Goal: Check status

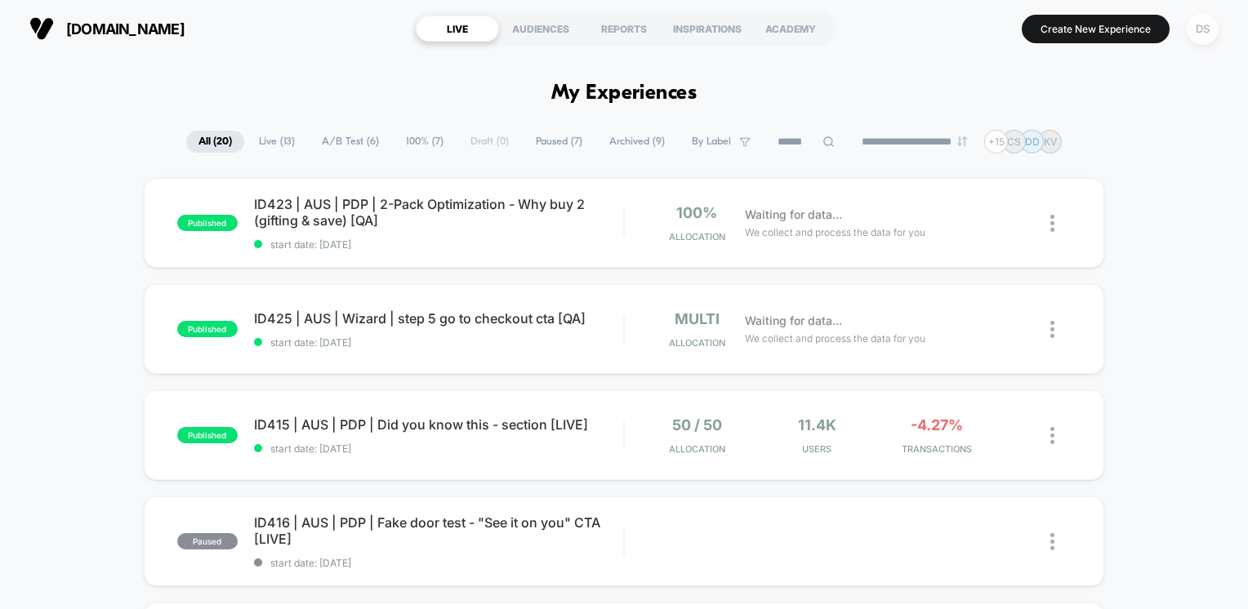
click at [1190, 23] on div "DS" at bounding box center [1203, 29] width 32 height 32
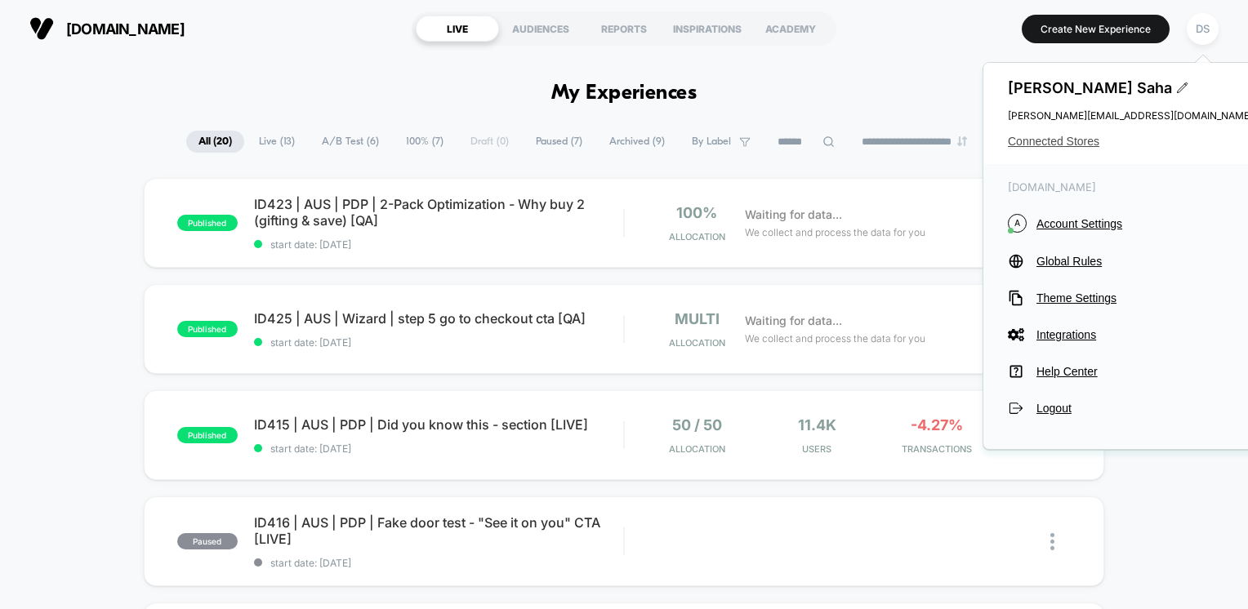
click at [1085, 140] on span "Connected Stores" at bounding box center [1130, 141] width 245 height 13
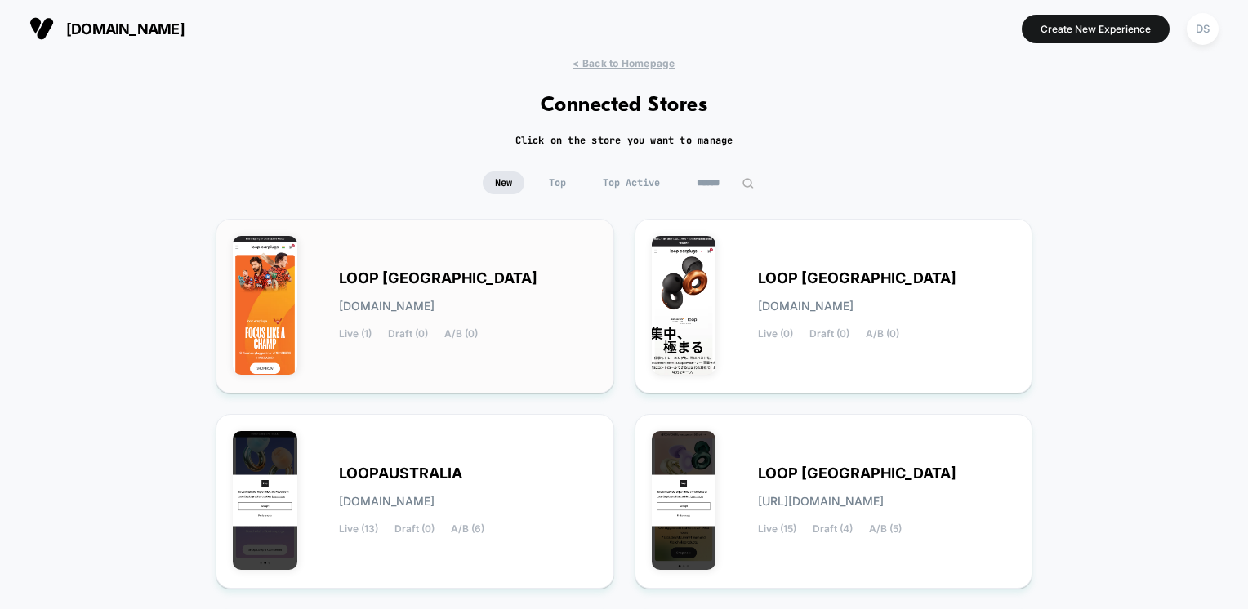
click at [435, 301] on span "[DOMAIN_NAME]" at bounding box center [387, 306] width 96 height 11
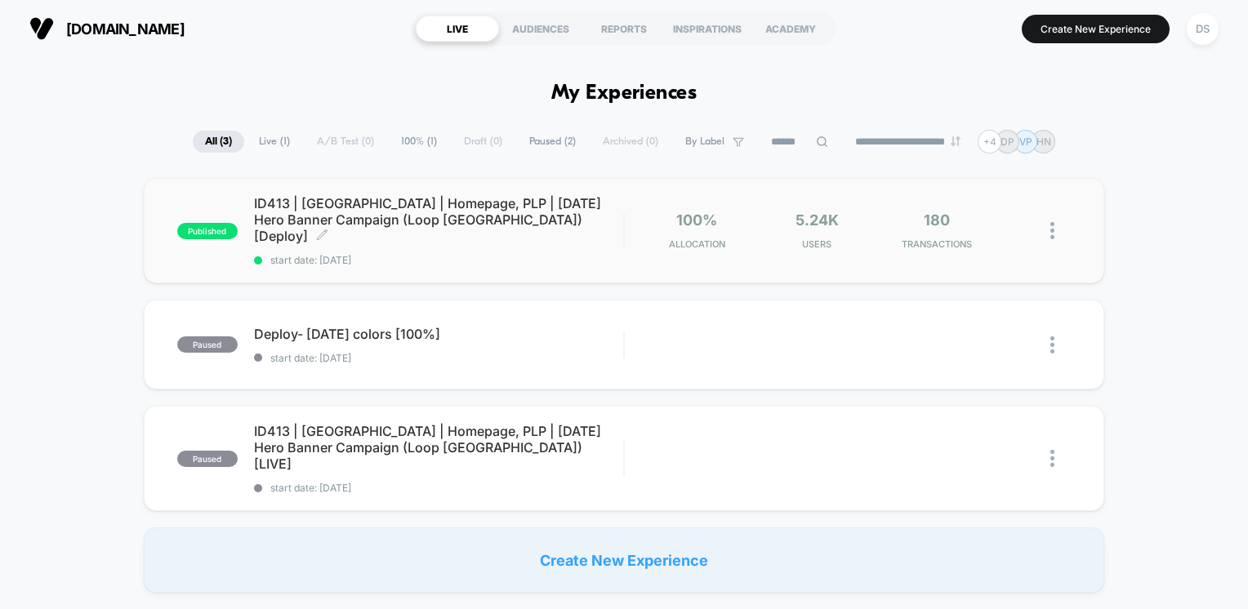
click at [444, 216] on span "ID413 | [GEOGRAPHIC_DATA] | Homepage, PLP | [DATE] Hero Banner Campaign (Loop […" at bounding box center [439, 219] width 370 height 49
